Goal: Task Accomplishment & Management: Manage account settings

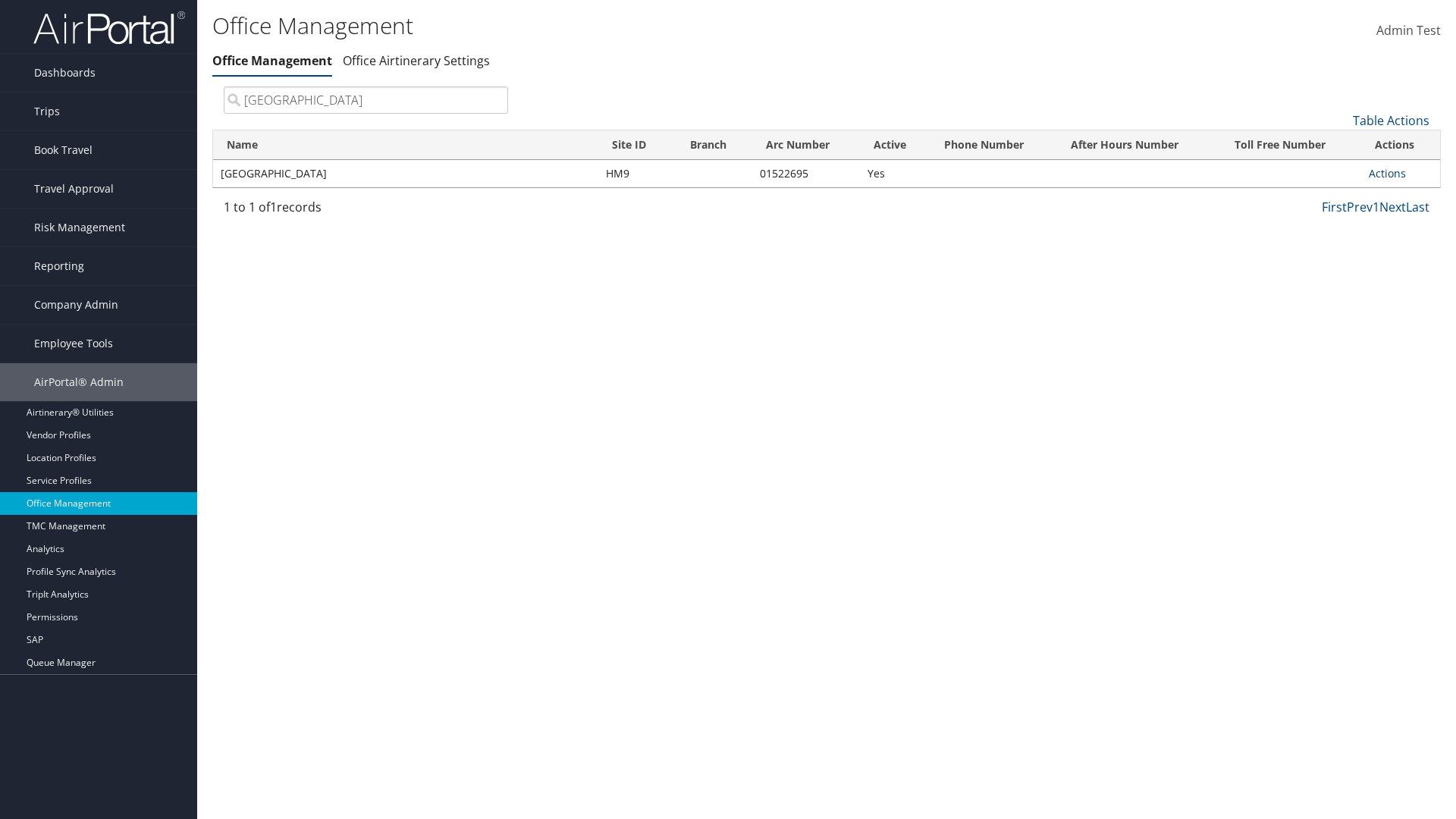
type input "[GEOGRAPHIC_DATA]"
click at [1387, 173] on link "Actions" at bounding box center [1387, 173] width 38 height 15
click at [1336, 246] on link "Manage Banner Ads" at bounding box center [1336, 247] width 128 height 26
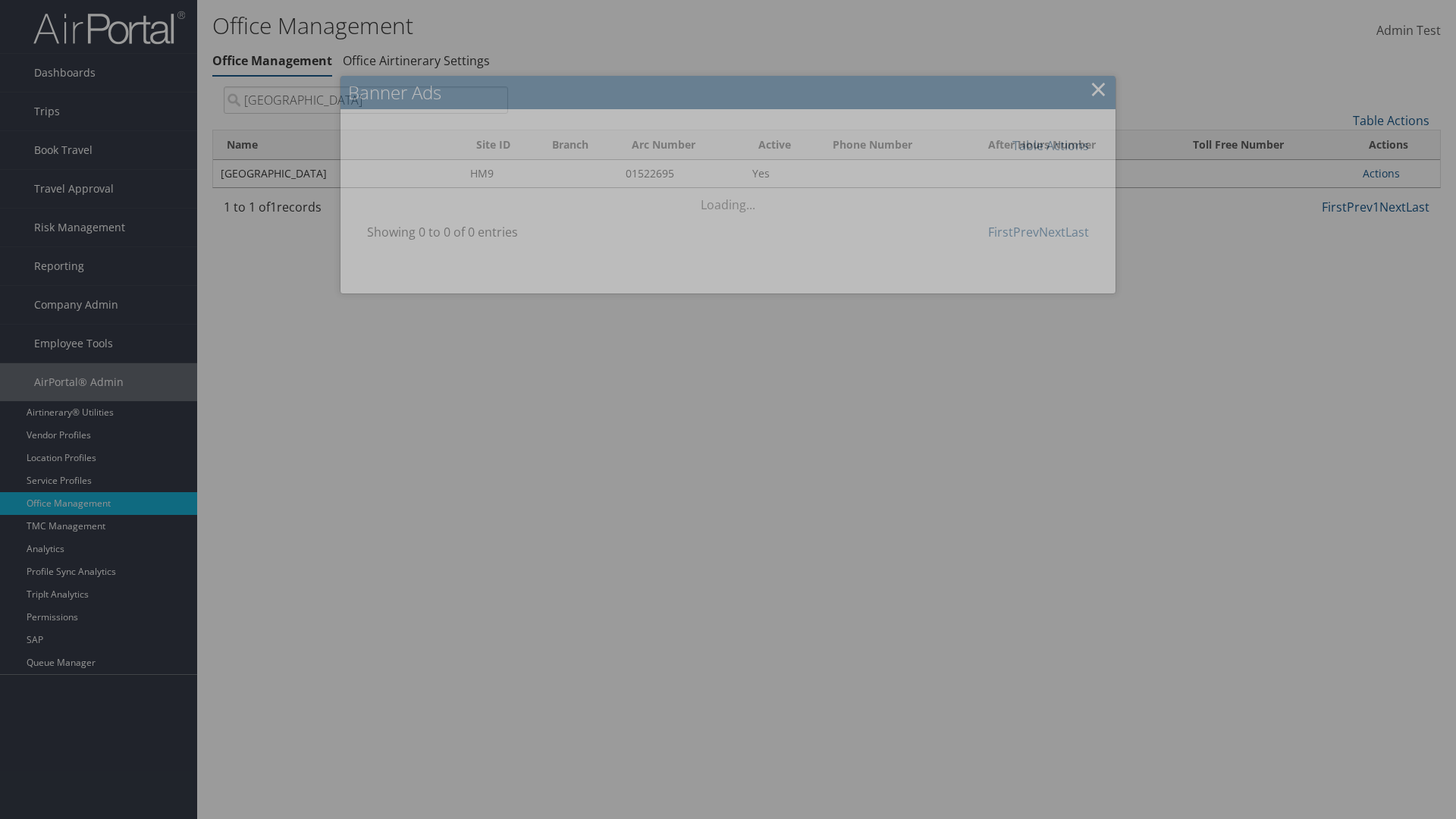
click at [1050, 145] on link "Table Actions" at bounding box center [1050, 145] width 77 height 17
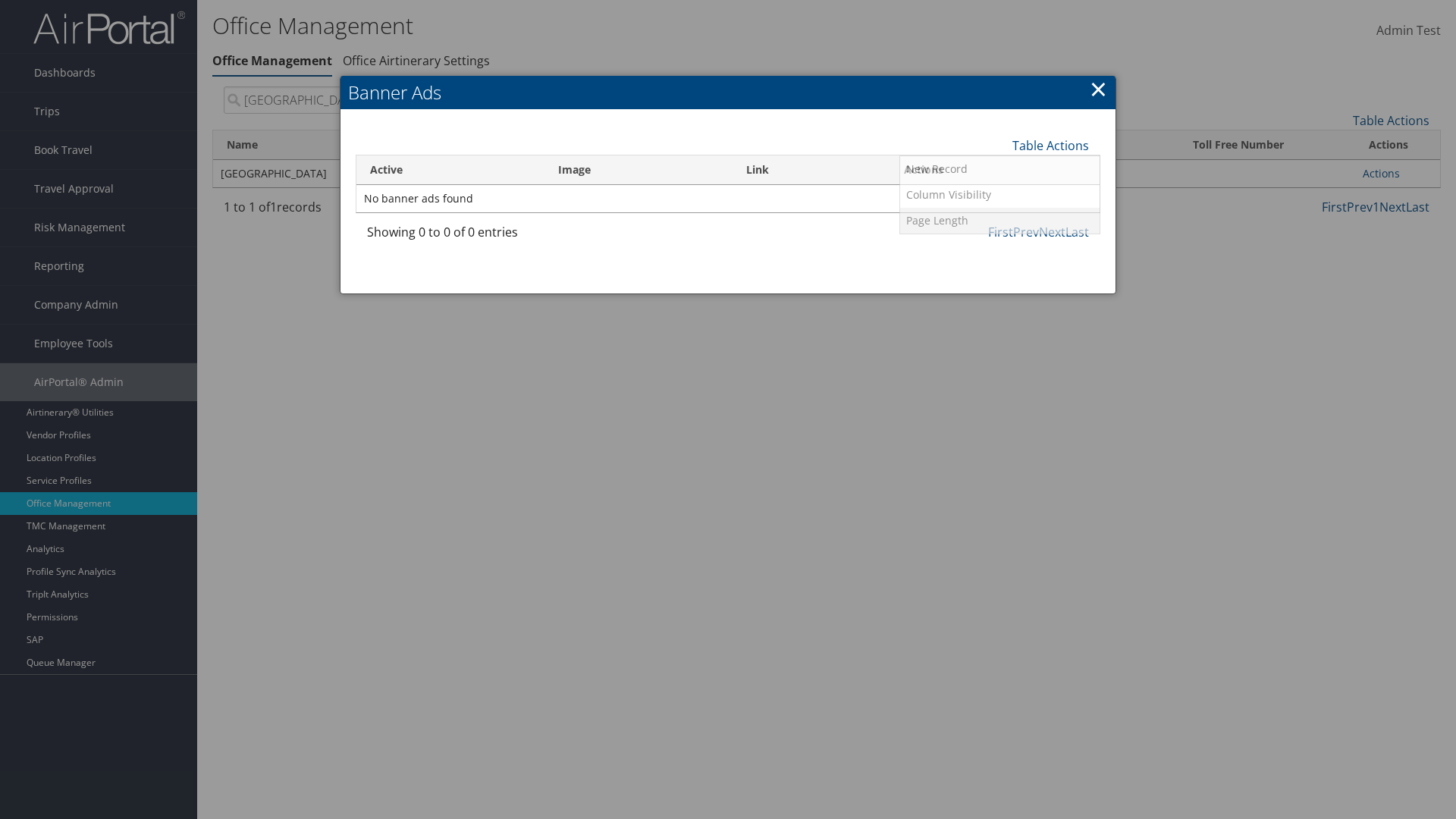
click at [999, 220] on link "Page Length" at bounding box center [999, 221] width 199 height 26
click at [999, 196] on link "25" at bounding box center [999, 196] width 199 height 26
click at [1050, 145] on link "Table Actions" at bounding box center [1050, 145] width 77 height 17
click at [999, 220] on link "Page Length" at bounding box center [999, 221] width 199 height 26
click at [999, 222] on link "50" at bounding box center [999, 223] width 199 height 26
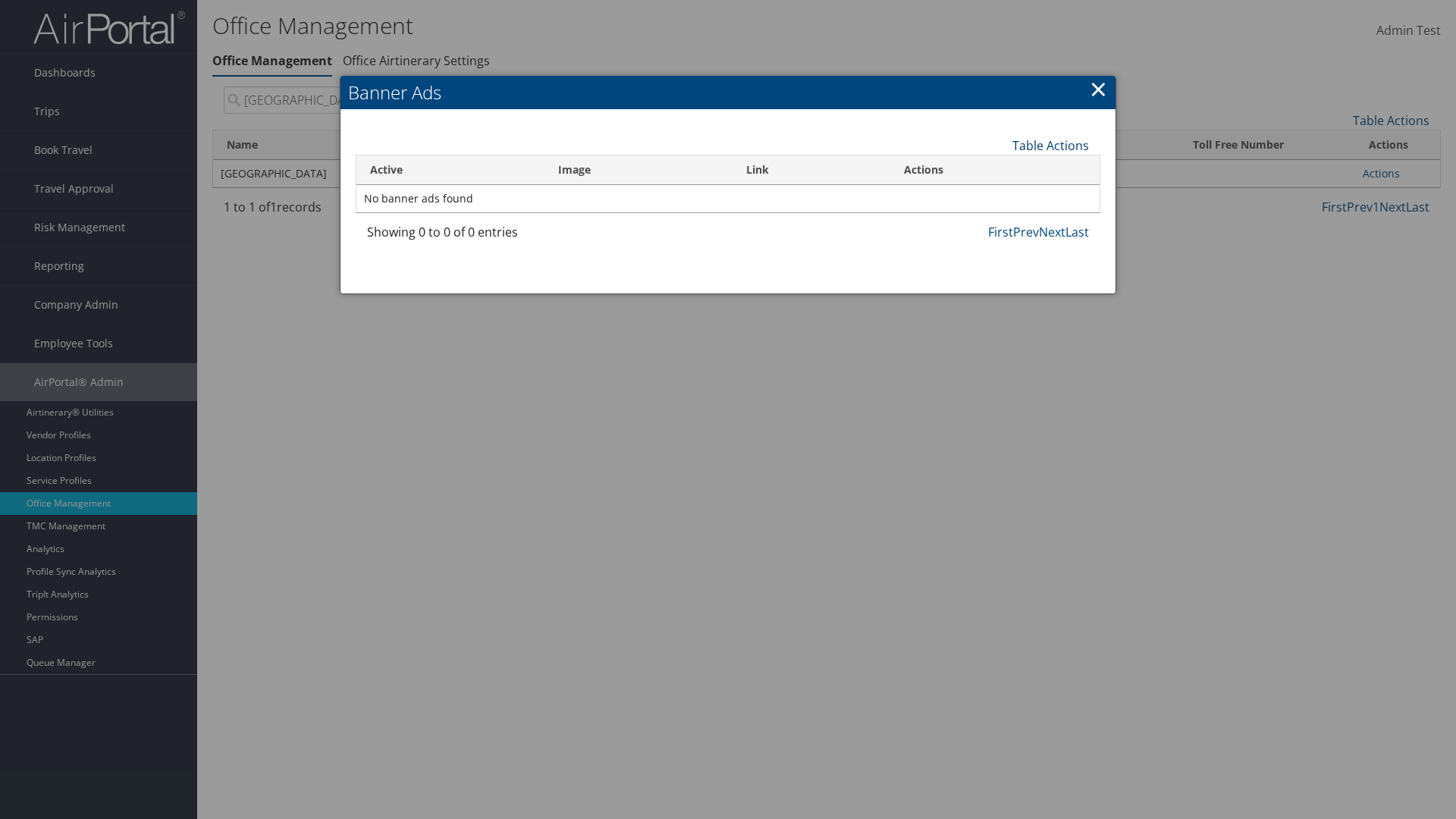
click at [1050, 145] on link "Table Actions" at bounding box center [1050, 145] width 77 height 17
click at [999, 220] on link "Page Length" at bounding box center [999, 221] width 199 height 26
click at [999, 247] on link "100" at bounding box center [999, 248] width 199 height 26
click at [1050, 145] on link "Table Actions" at bounding box center [1050, 145] width 77 height 17
click at [999, 194] on link "Column Visibility" at bounding box center [999, 195] width 199 height 26
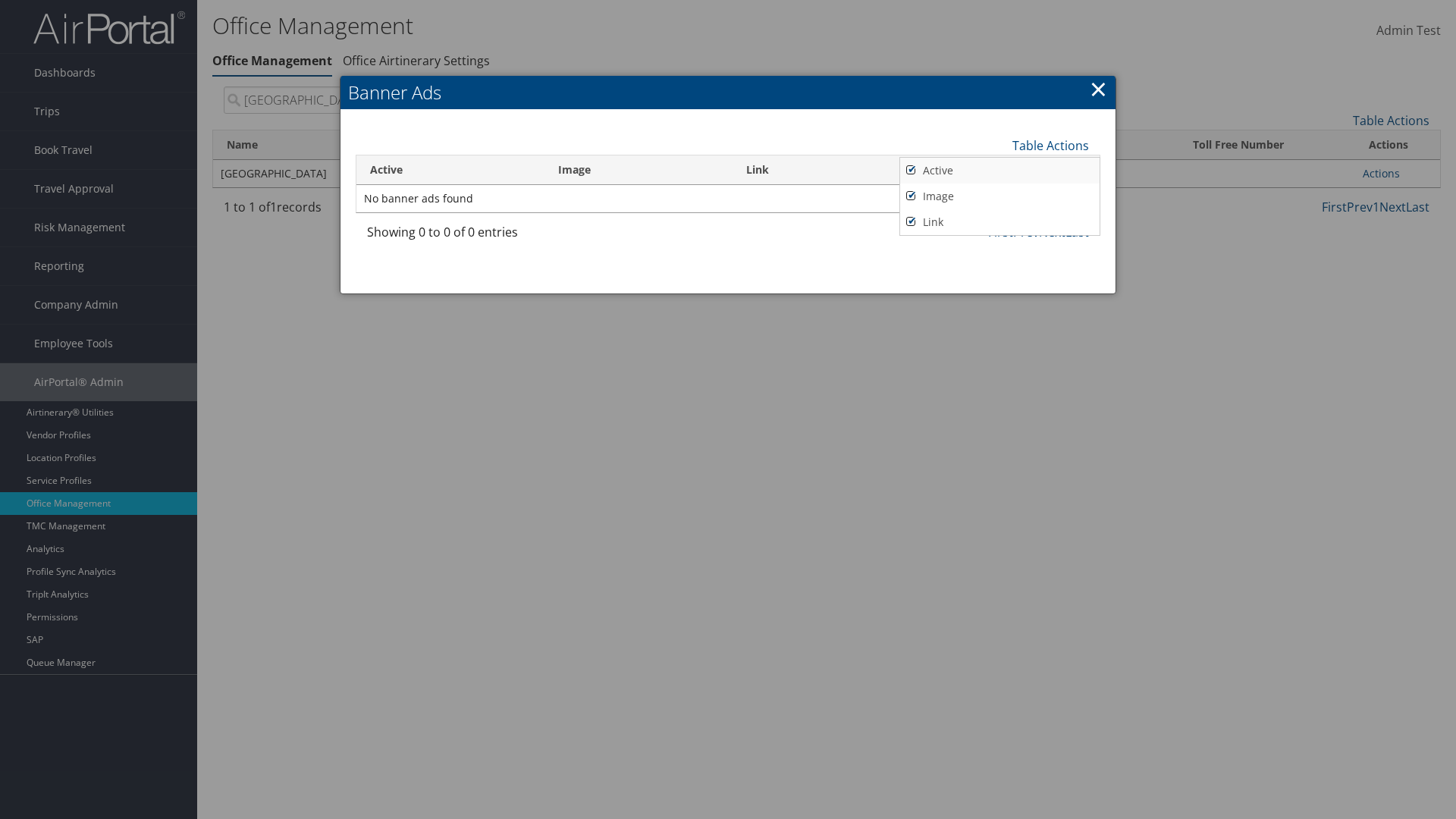
click at [999, 170] on link "Active" at bounding box center [999, 171] width 199 height 26
click at [999, 196] on link "Image" at bounding box center [999, 196] width 199 height 26
click at [999, 222] on link "Link" at bounding box center [999, 223] width 199 height 26
